Goal: Find specific page/section: Find specific page/section

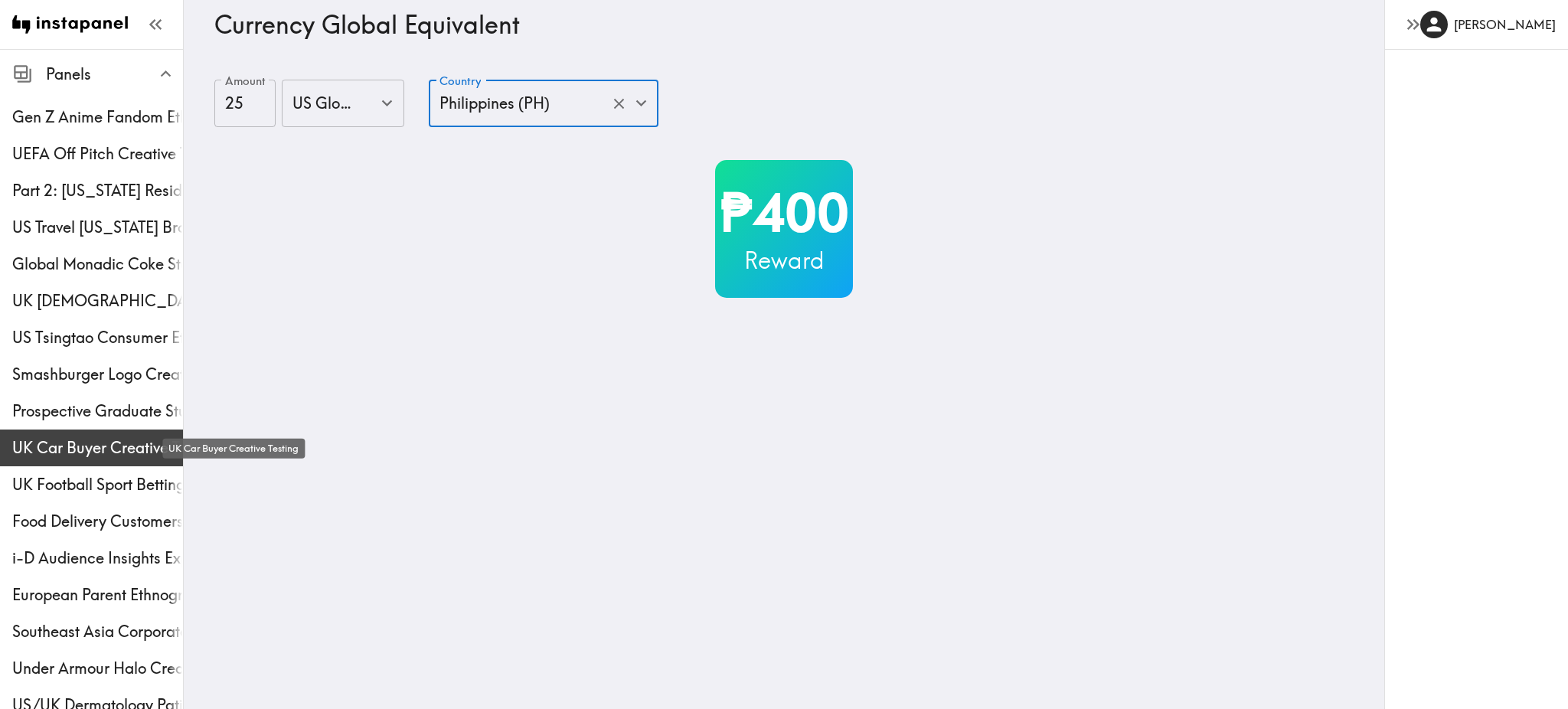
click at [83, 440] on span "UK Car Buyer Creative Testing" at bounding box center [97, 447] width 171 height 22
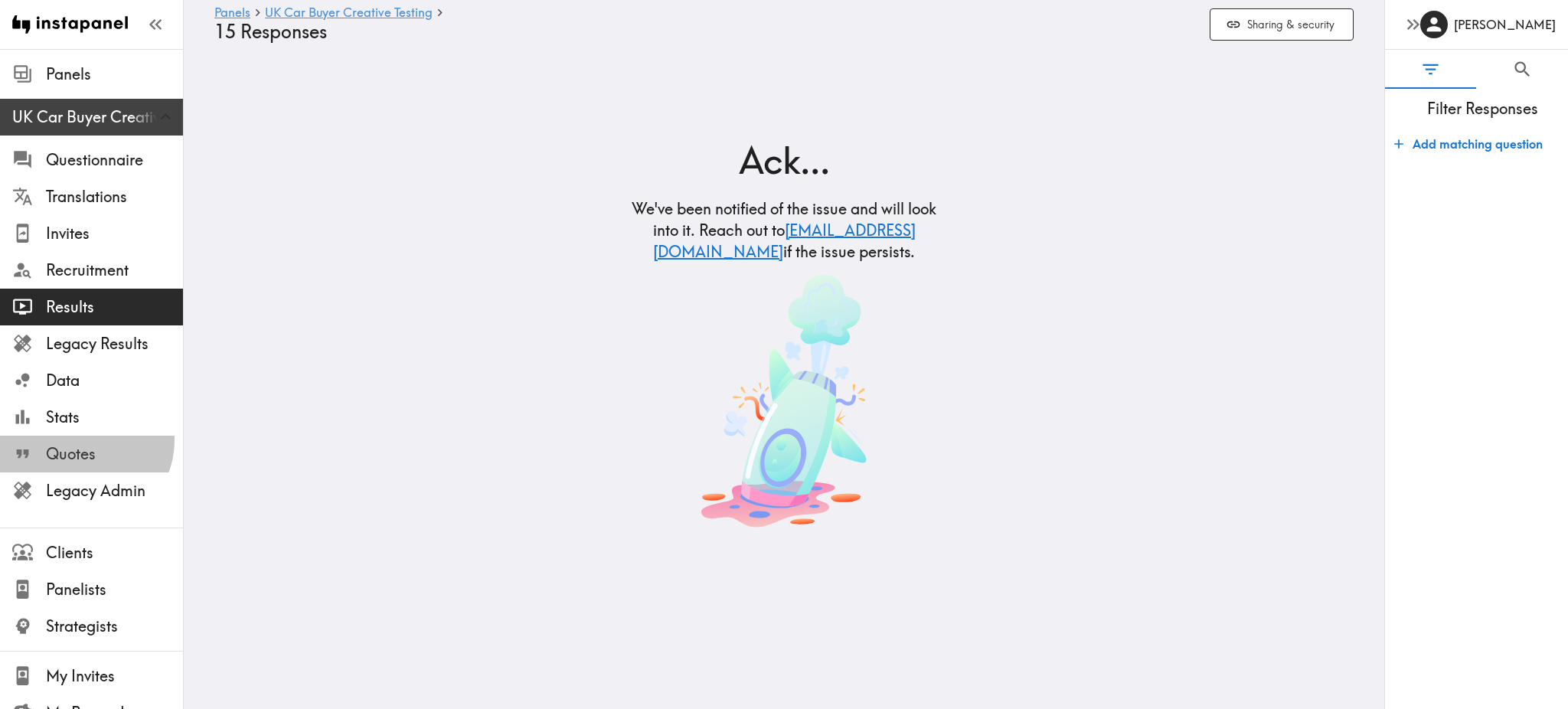
click at [83, 440] on span "Quotes" at bounding box center [115, 454] width 137 height 28
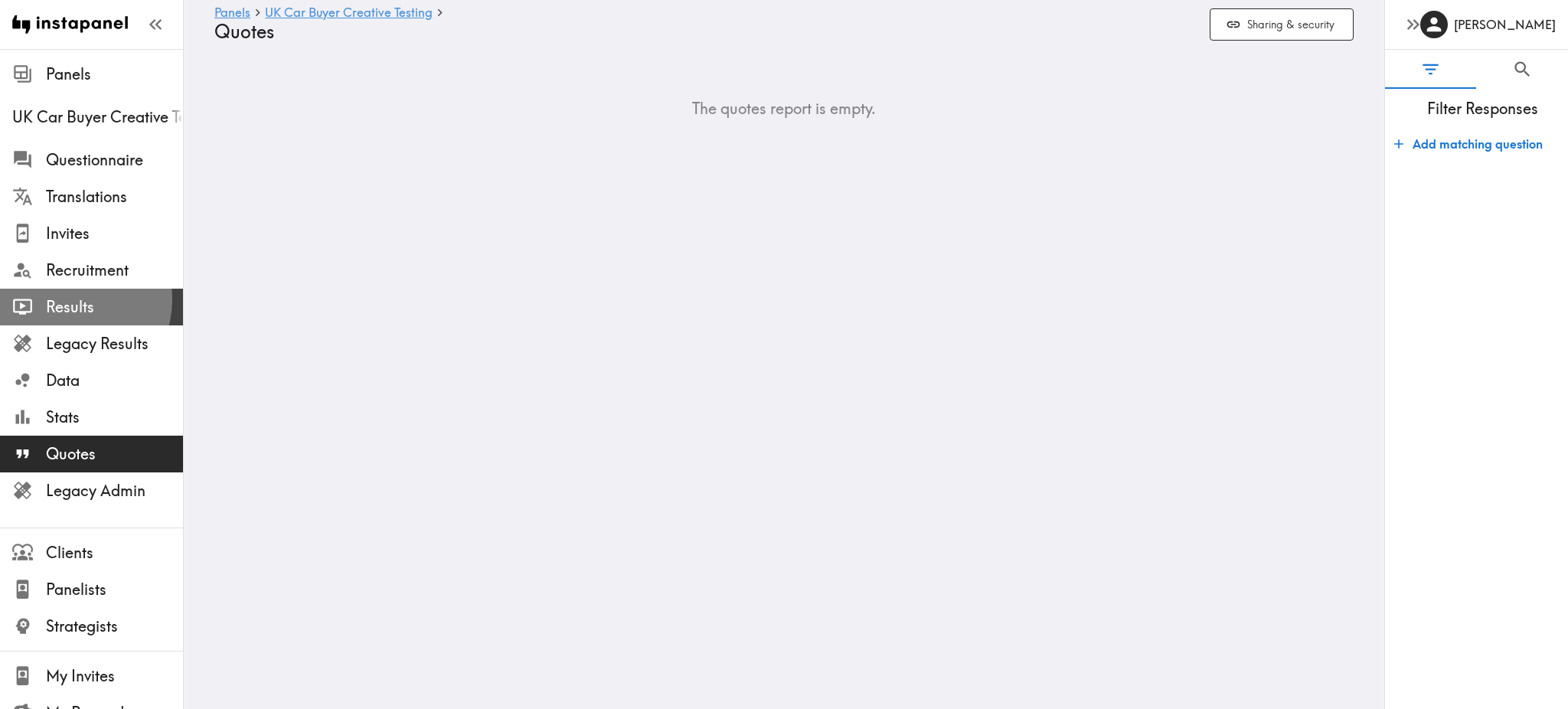
click at [69, 299] on span "Results" at bounding box center [115, 306] width 137 height 22
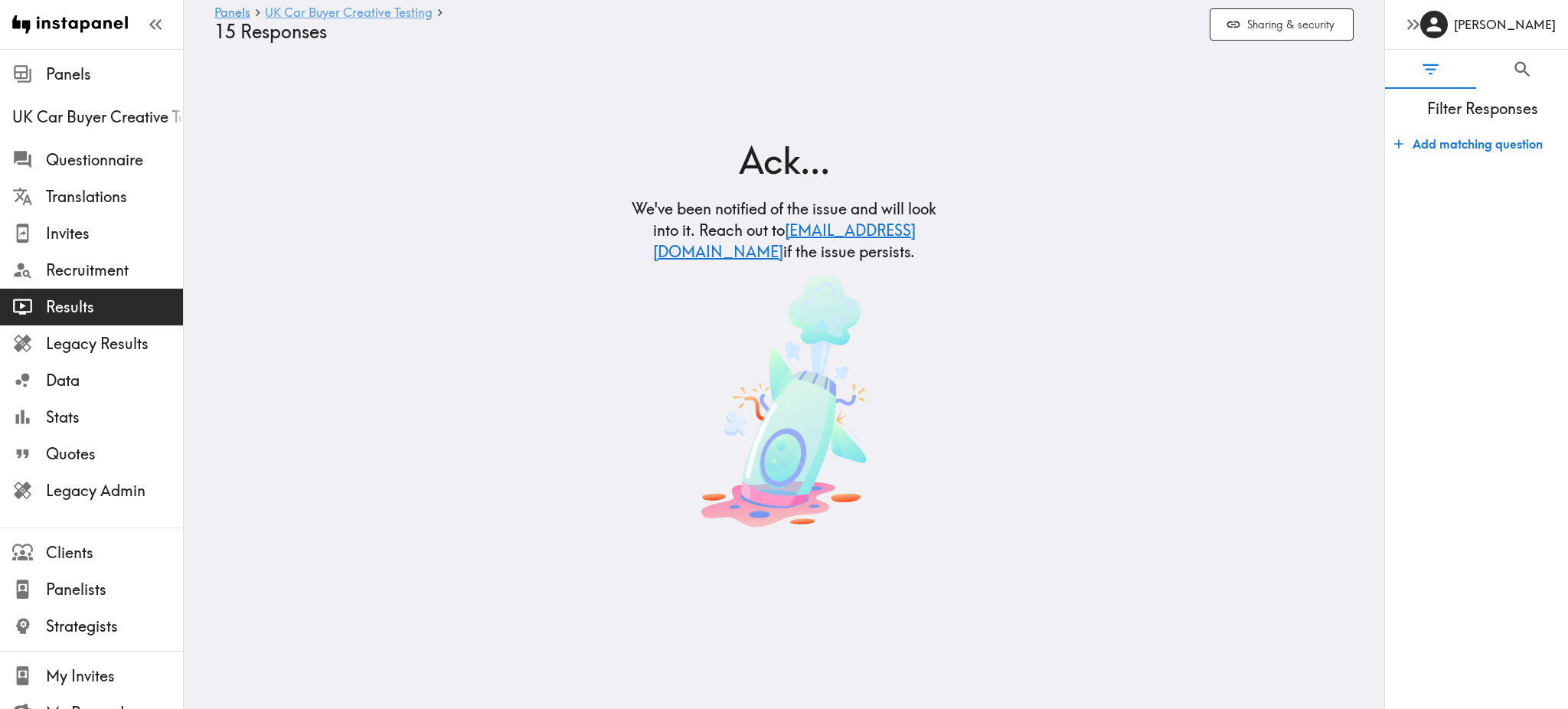
click at [312, 18] on link "UK Car Buyer Creative Testing" at bounding box center [349, 14] width 167 height 14
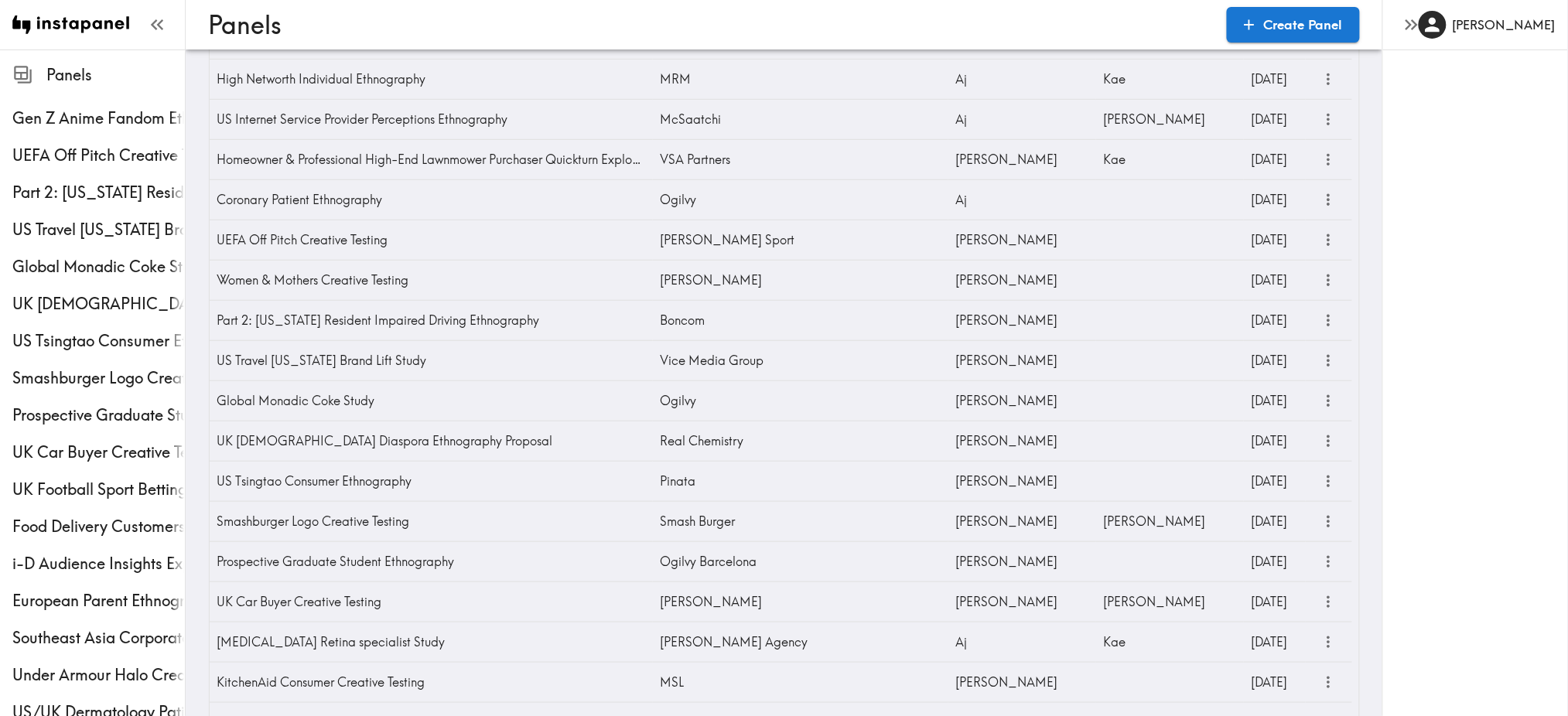
scroll to position [262, 0]
click at [1326, 607] on icon "more" at bounding box center [1329, 600] width 18 height 18
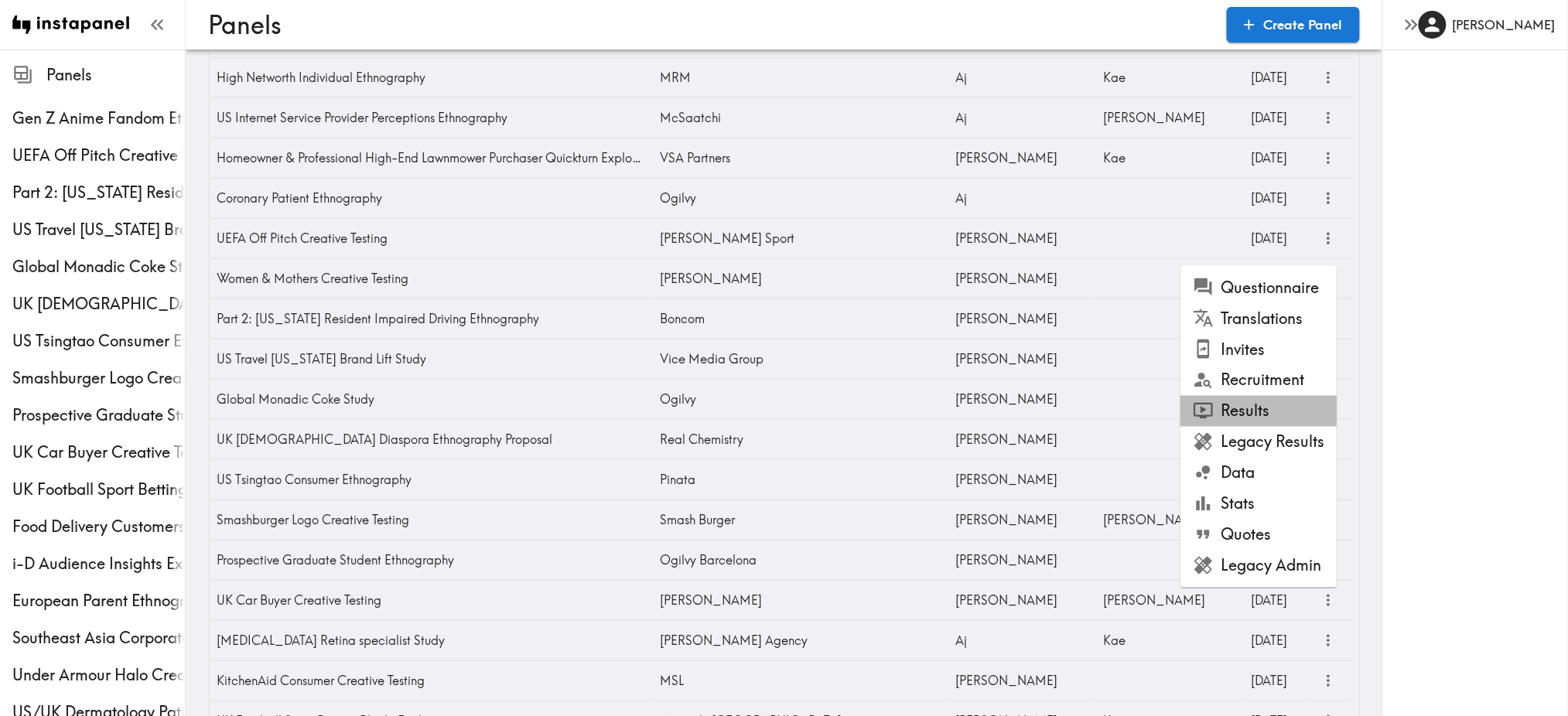
click at [1256, 415] on li "Results" at bounding box center [1259, 411] width 156 height 31
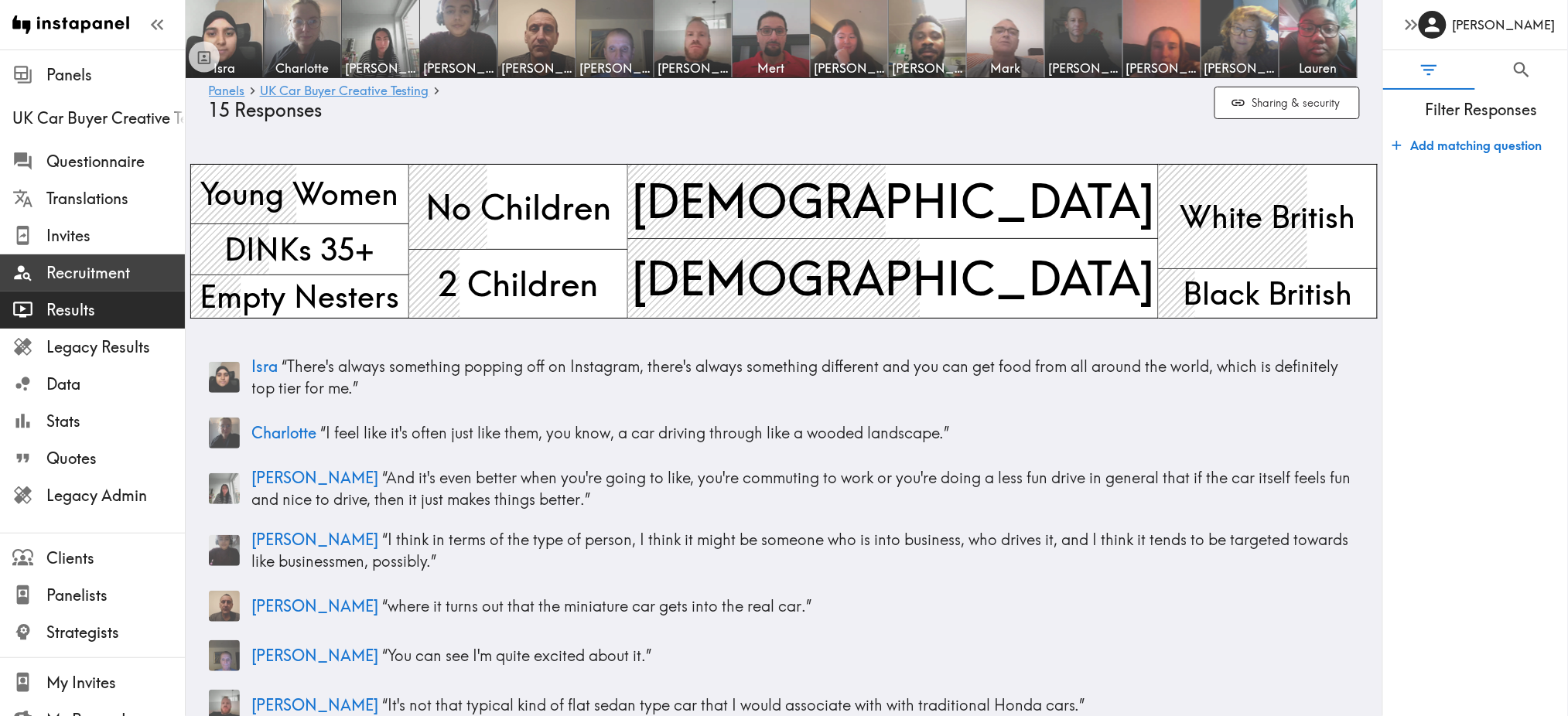
click at [100, 278] on span "Recruitment" at bounding box center [116, 272] width 139 height 22
